Goal: Information Seeking & Learning: Learn about a topic

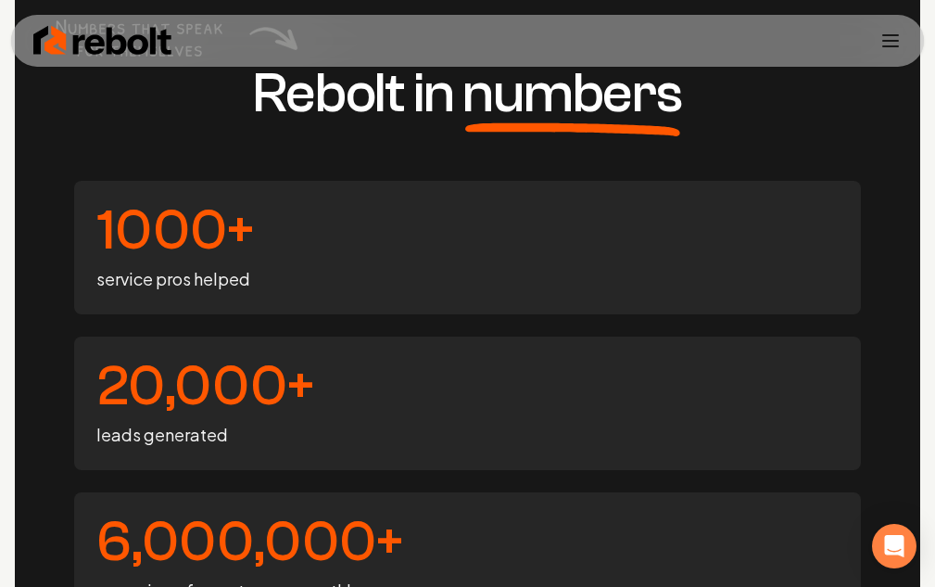
scroll to position [9417, 0]
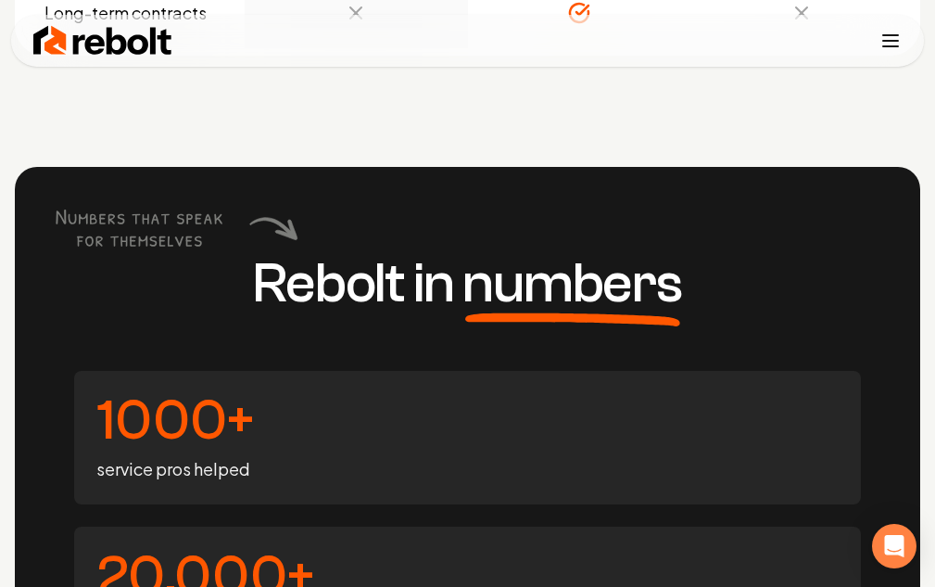
scroll to position [9139, 0]
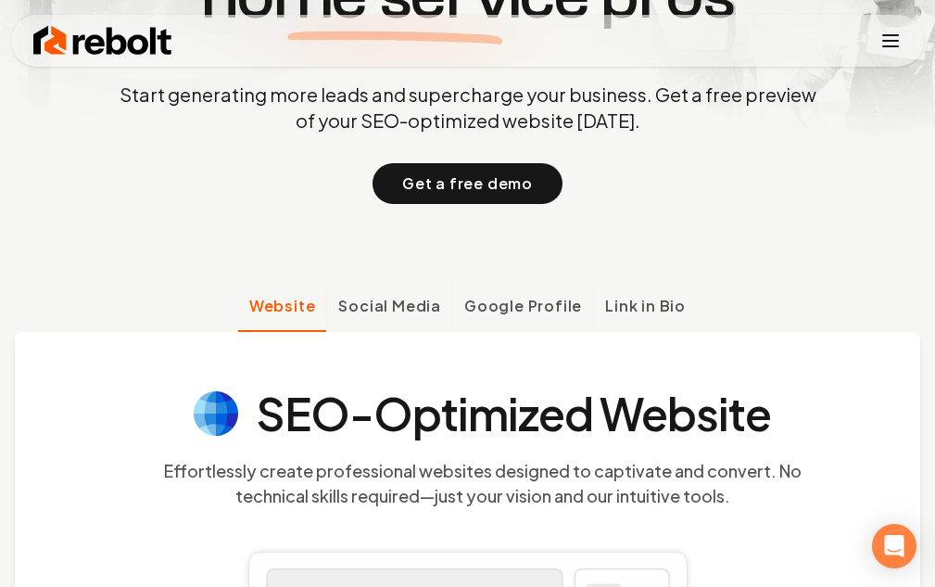
scroll to position [305, 0]
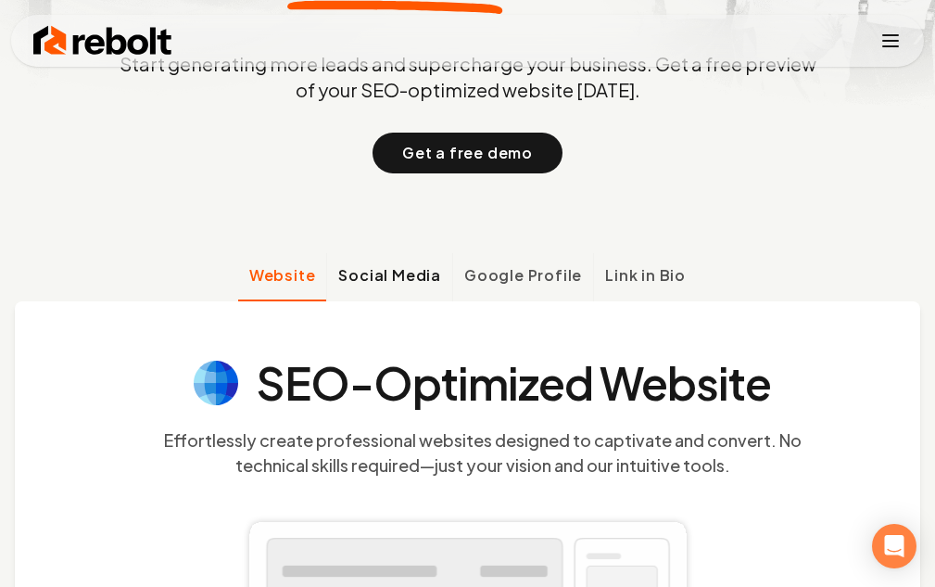
click at [407, 276] on span "Social Media" at bounding box center [389, 275] width 103 height 22
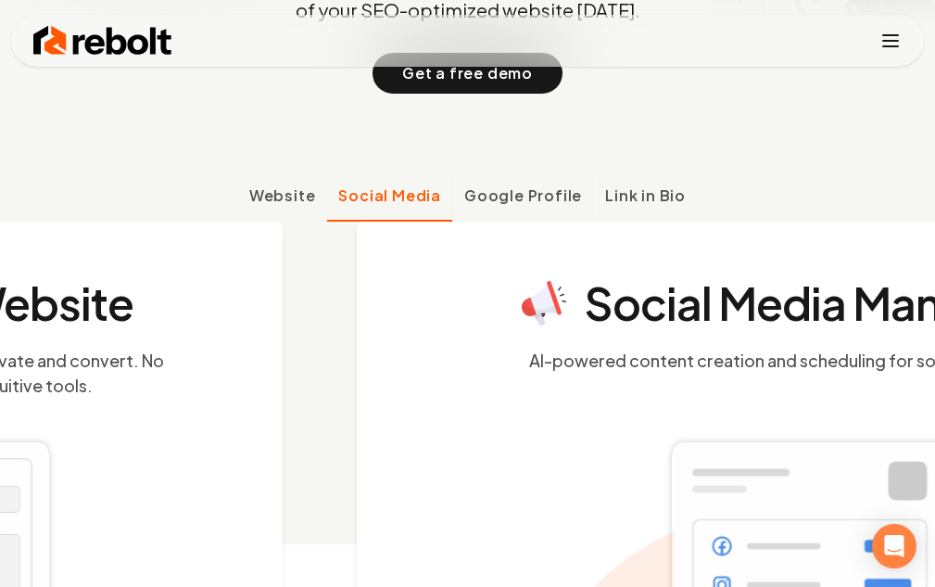
scroll to position [467, 0]
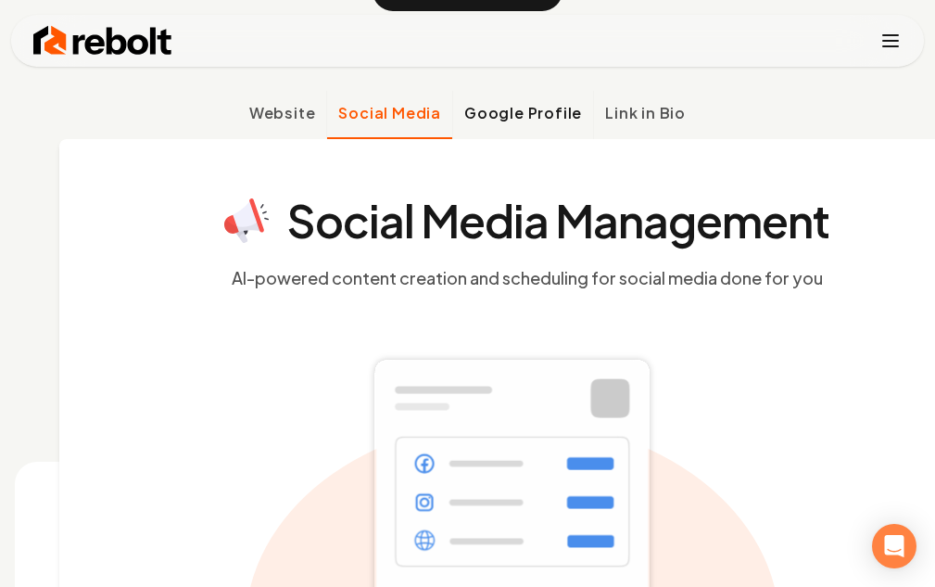
click at [529, 125] on button "Google Profile" at bounding box center [522, 115] width 141 height 48
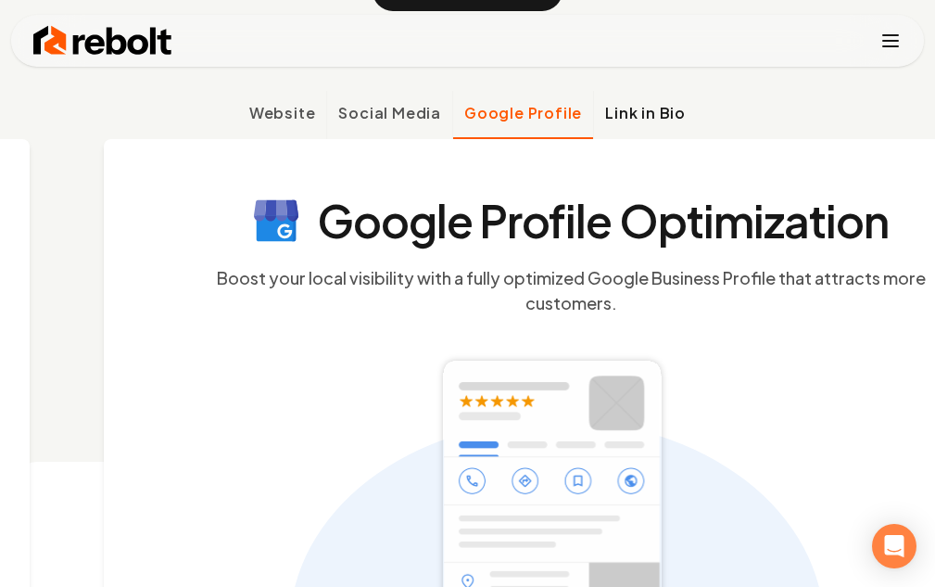
click at [649, 121] on button "Link in Bio" at bounding box center [645, 115] width 104 height 48
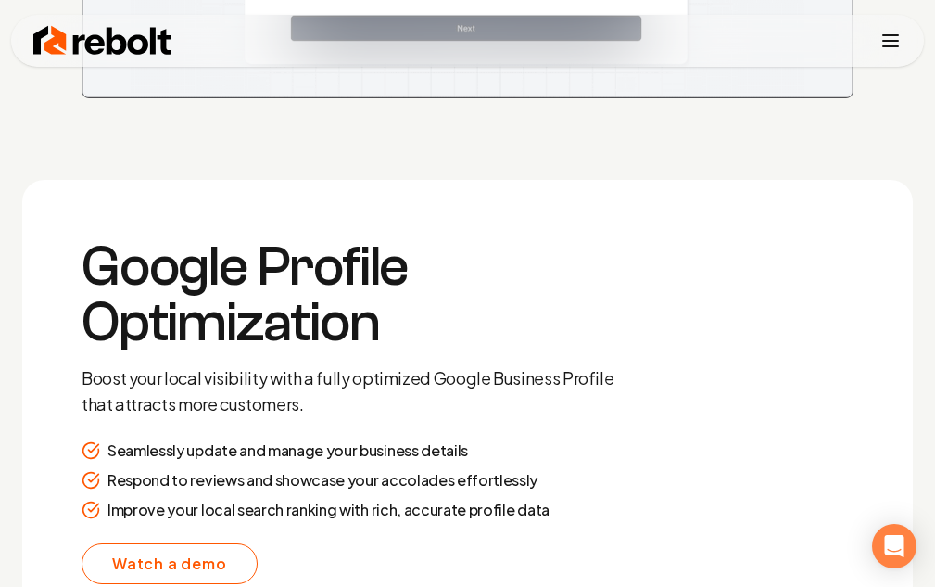
scroll to position [4360, 0]
